Goal: Information Seeking & Learning: Learn about a topic

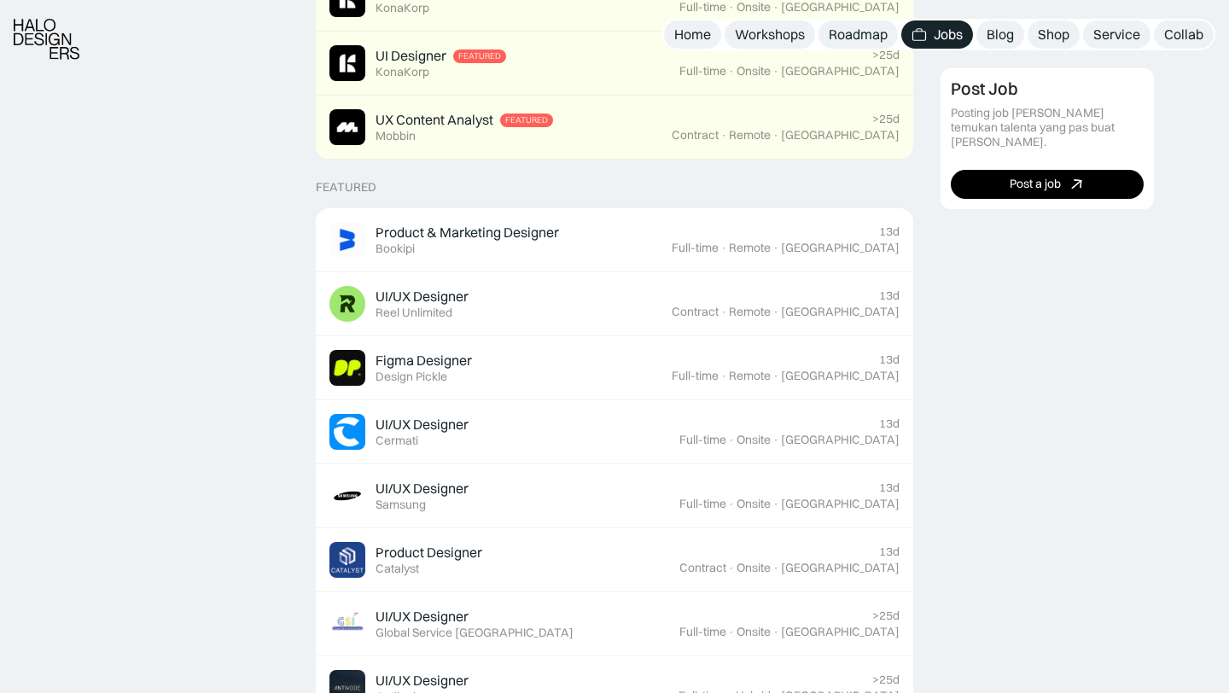
scroll to position [529, 0]
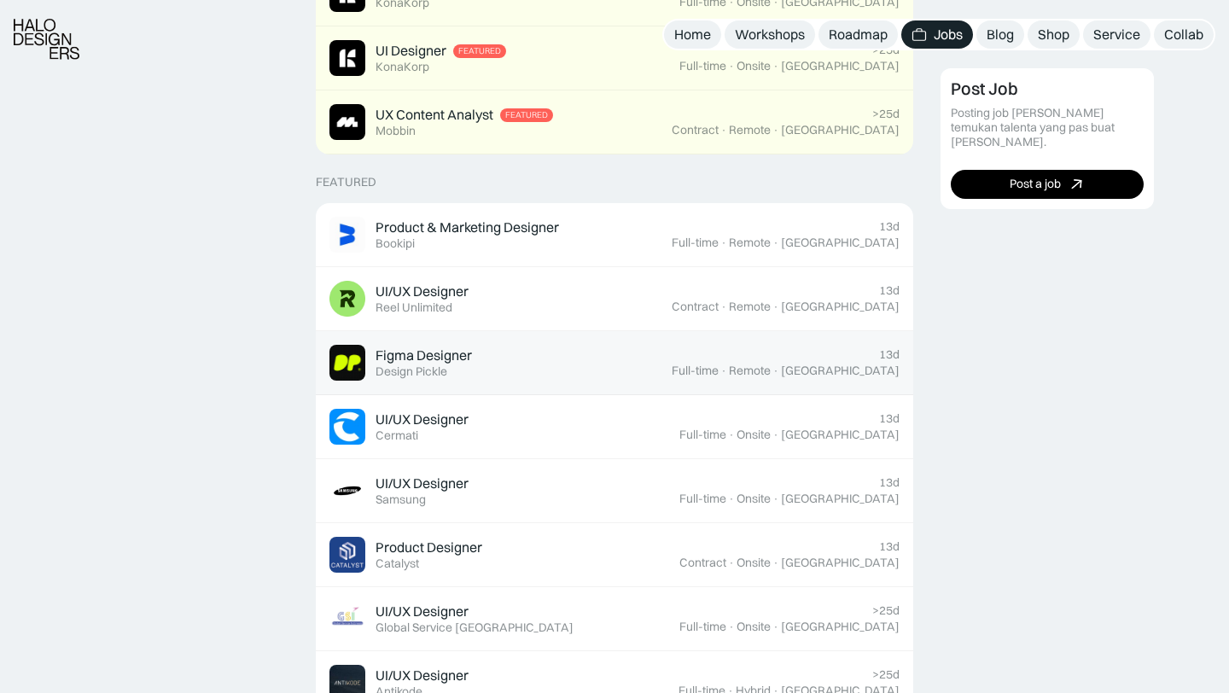
click at [655, 364] on div "Figma Designer Featured Design Pickle" at bounding box center [500, 363] width 342 height 36
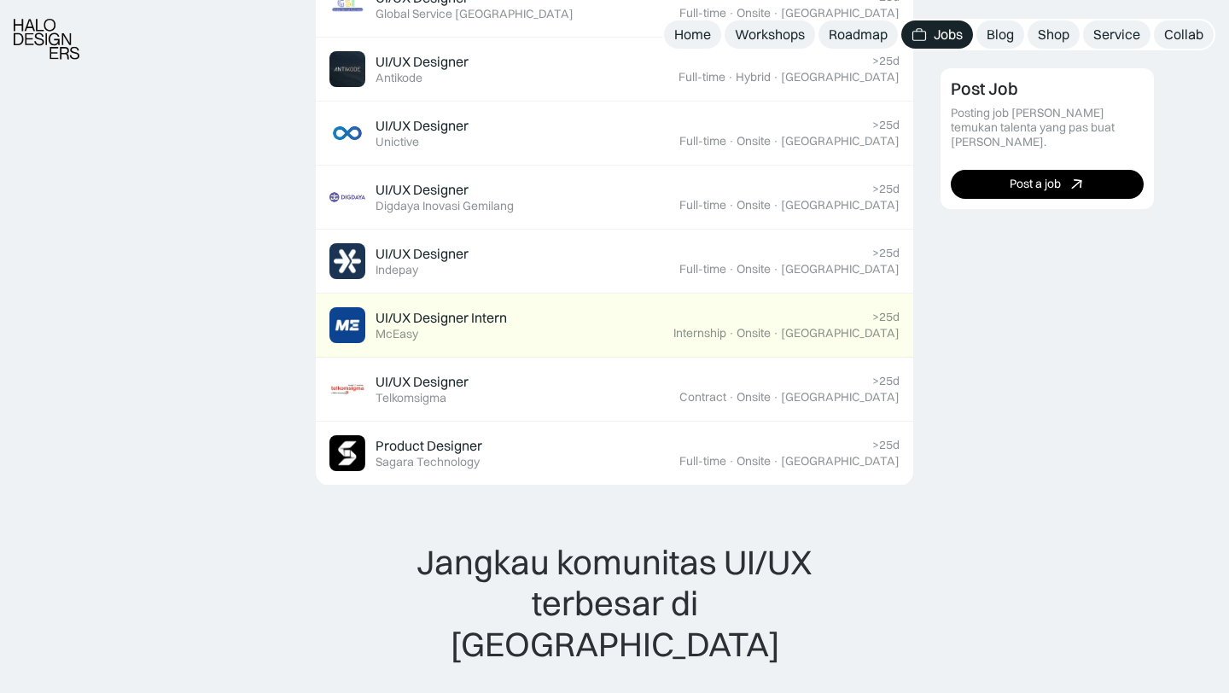
scroll to position [1144, 0]
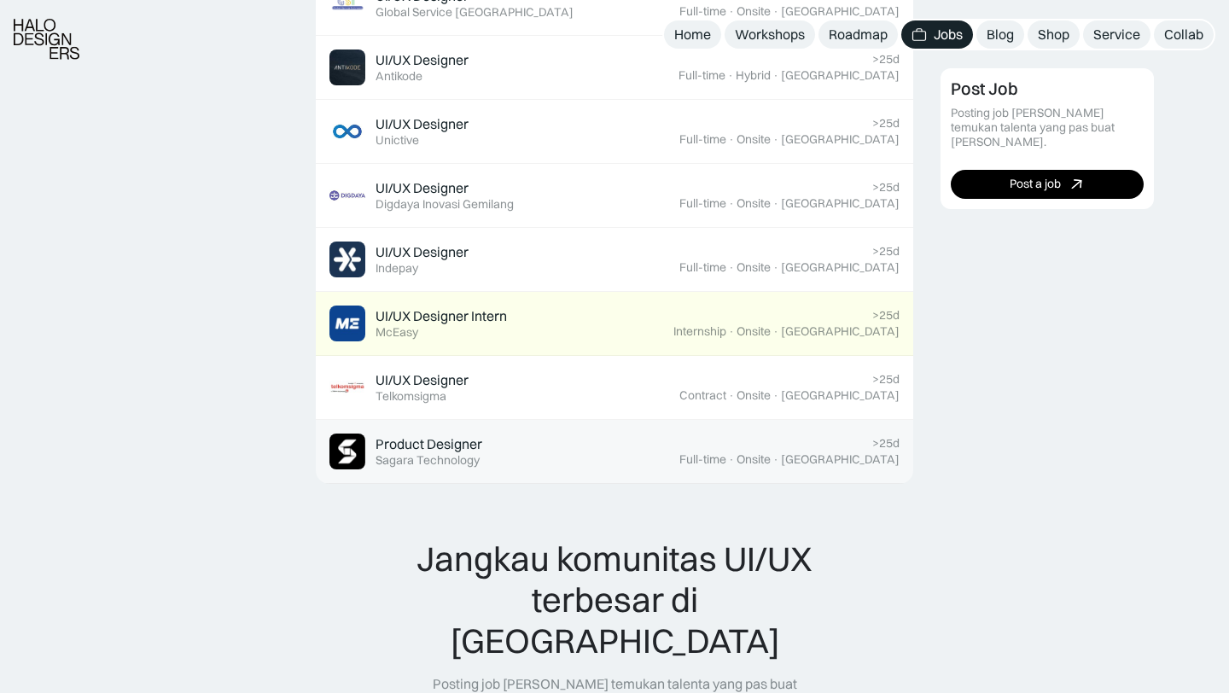
click at [467, 445] on div "Product Designer" at bounding box center [428, 444] width 107 height 18
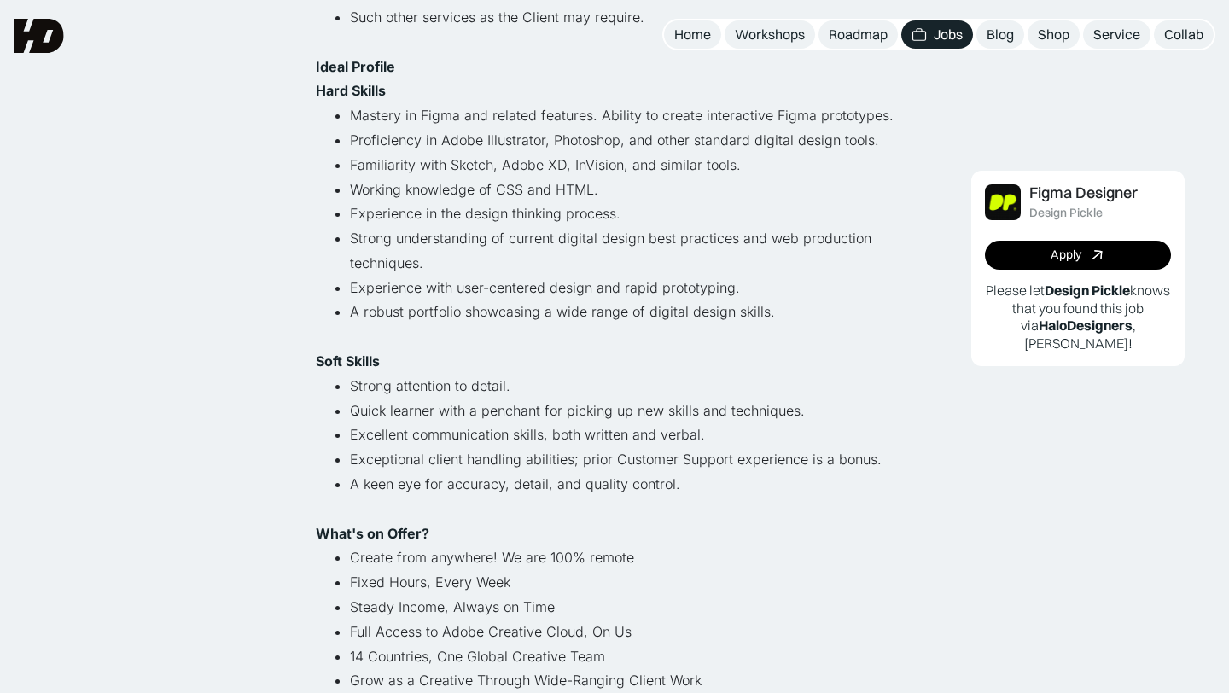
scroll to position [738, 0]
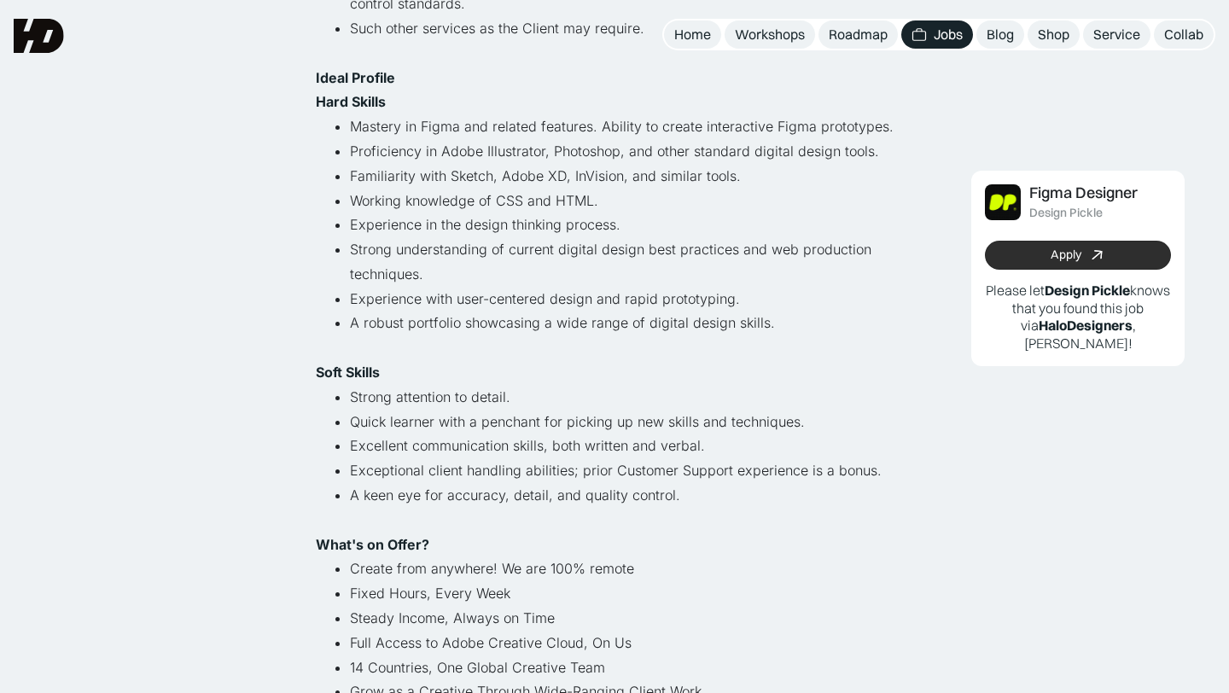
click at [1105, 259] on icon at bounding box center [1097, 255] width 25 height 25
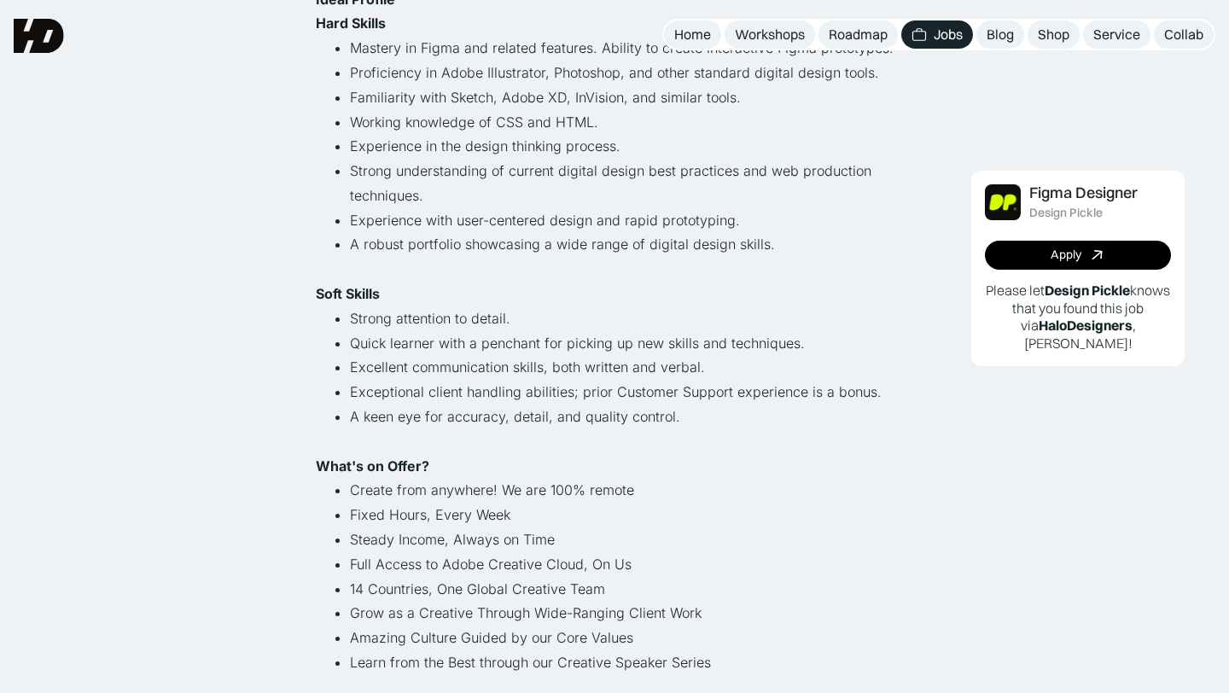
scroll to position [972, 0]
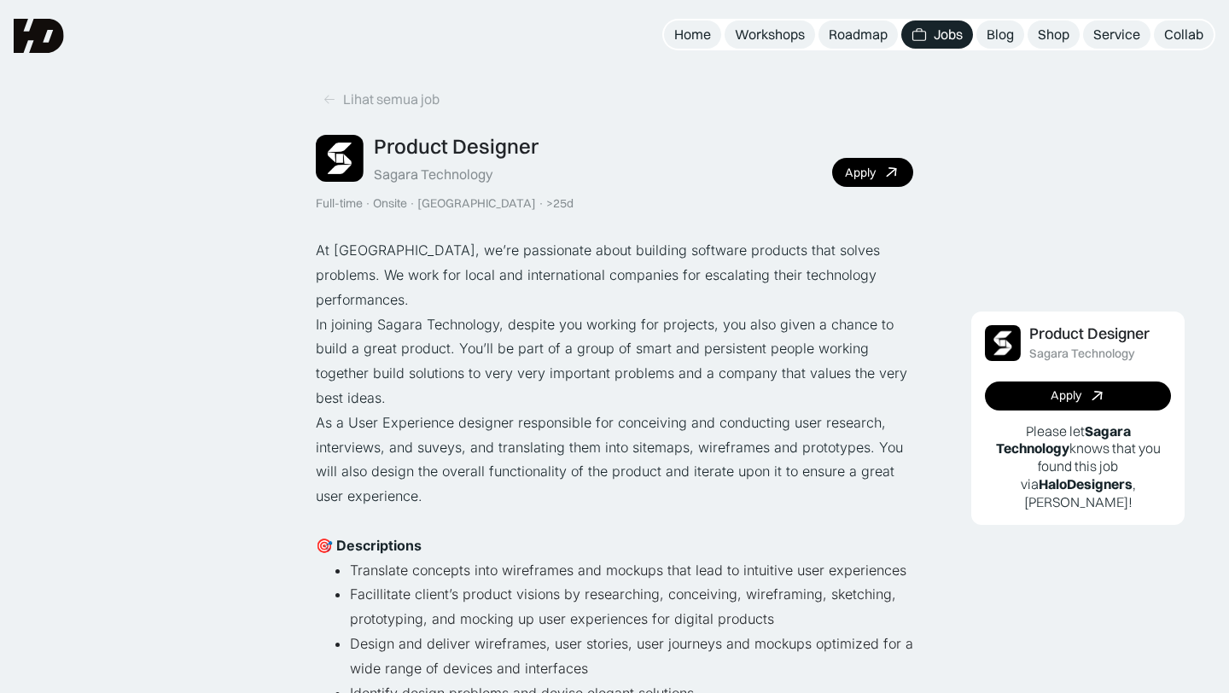
click at [883, 195] on div "Product Designer Sagara Technology Full-time · Onsite · [GEOGRAPHIC_DATA] · >25…" at bounding box center [614, 172] width 597 height 77
click at [883, 173] on icon at bounding box center [891, 172] width 25 height 25
